Goal: Find specific page/section: Find specific page/section

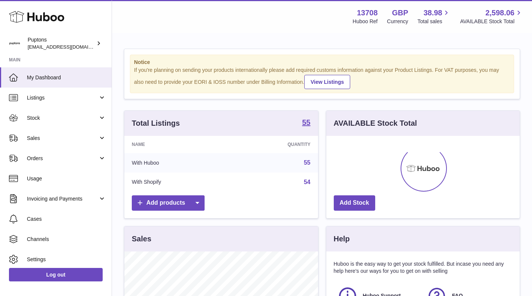
scroll to position [117, 194]
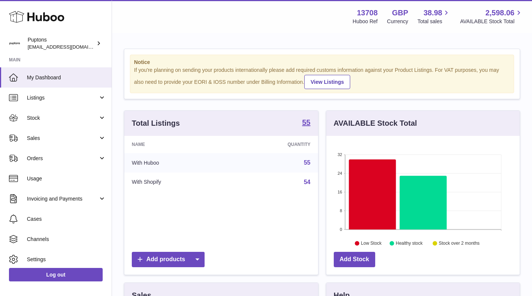
click at [60, 140] on span "Sales" at bounding box center [62, 138] width 71 height 7
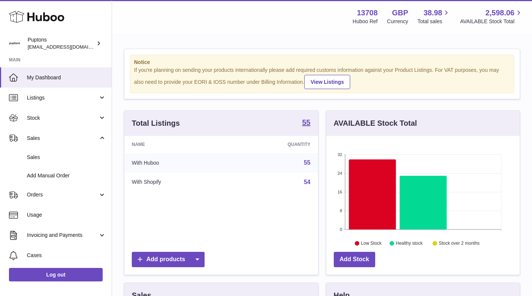
click at [48, 154] on span "Sales" at bounding box center [66, 157] width 79 height 7
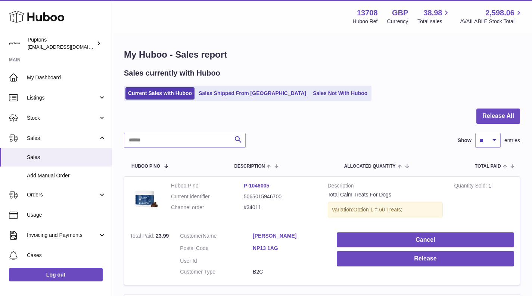
click at [328, 92] on link "Sales Not With Huboo" at bounding box center [341, 93] width 60 height 12
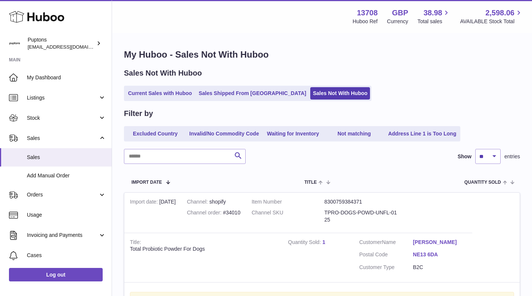
click at [50, 120] on span "Stock" at bounding box center [62, 117] width 71 height 7
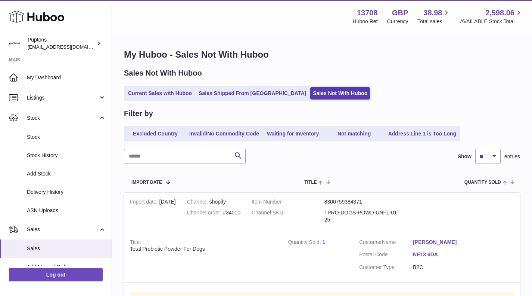
click at [136, 94] on link "Current Sales with Huboo" at bounding box center [160, 93] width 69 height 12
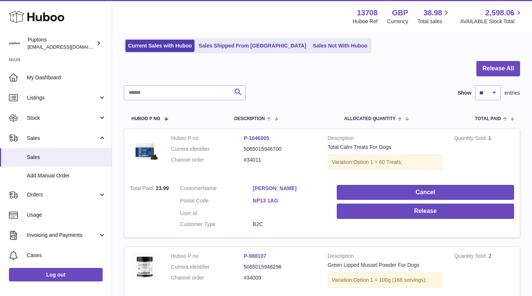
scroll to position [75, 0]
